Goal: Find specific page/section: Find specific page/section

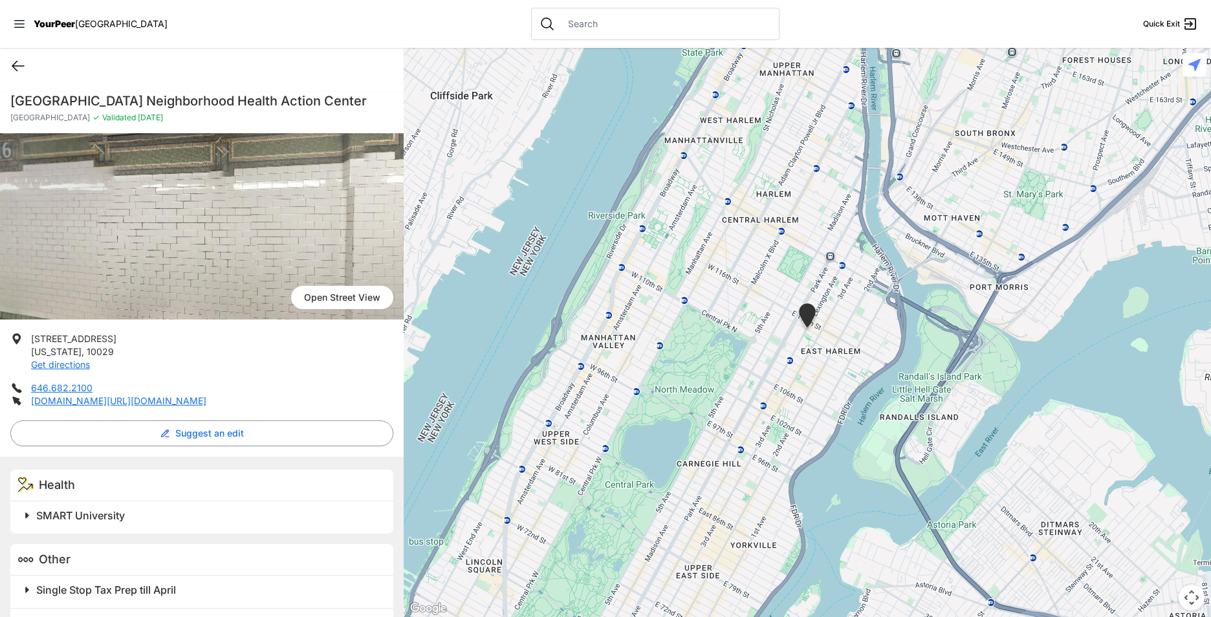
click at [14, 67] on icon at bounding box center [18, 66] width 16 height 16
click at [21, 63] on icon at bounding box center [18, 66] width 16 height 16
